Goal: Task Accomplishment & Management: Manage account settings

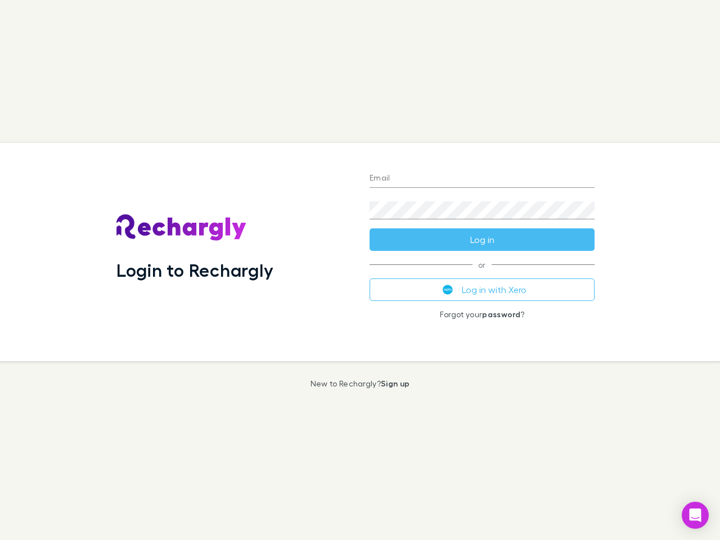
click at [360, 270] on div "Login to Rechargly" at bounding box center [233, 252] width 253 height 218
click at [482, 179] on input "Email" at bounding box center [482, 179] width 225 height 18
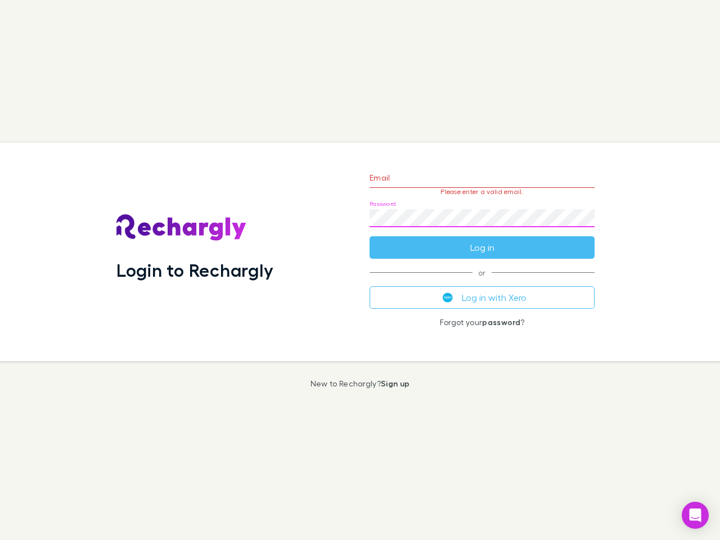
click at [482, 240] on form "Email Please enter a valid email. Password Log in" at bounding box center [482, 210] width 225 height 98
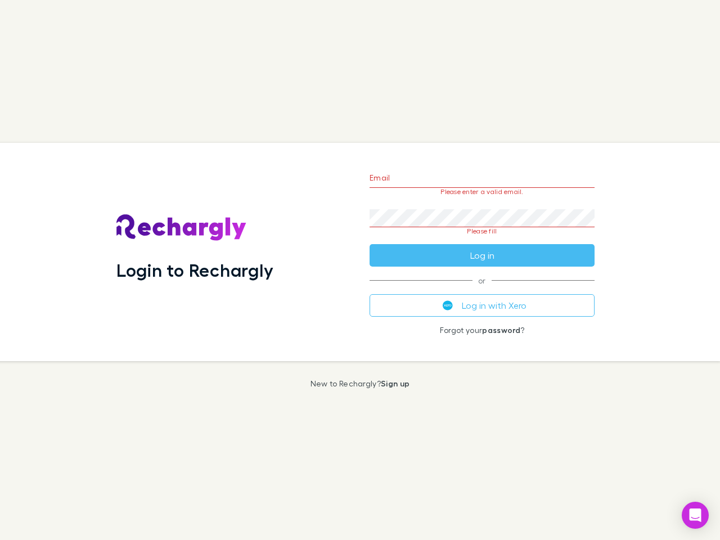
click at [482, 290] on div "Email Please enter a valid email. Password Please fill Log in or Log in with Xe…" at bounding box center [482, 252] width 243 height 218
click at [695, 515] on icon "Open Intercom Messenger" at bounding box center [696, 516] width 12 height 14
